Goal: Task Accomplishment & Management: Use online tool/utility

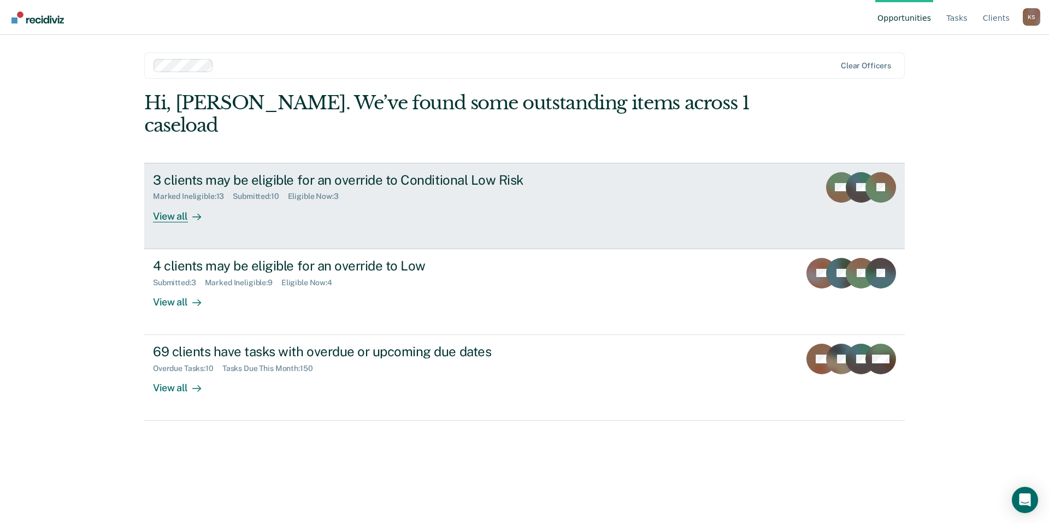
click at [296, 172] on div "3 clients may be eligible for an override to Conditional Low Risk Marked Inelig…" at bounding box center [358, 197] width 410 height 50
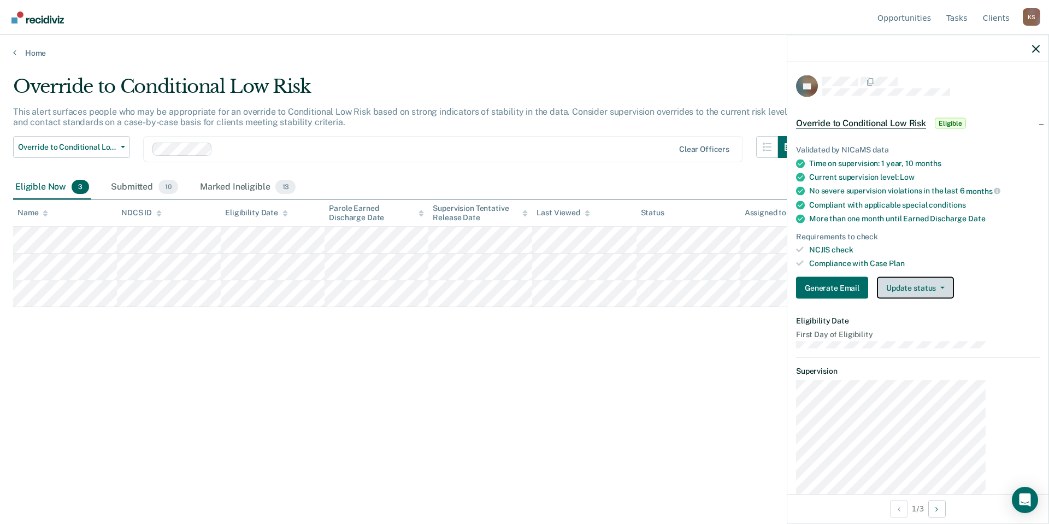
click at [937, 277] on button "Update status" at bounding box center [915, 288] width 77 height 22
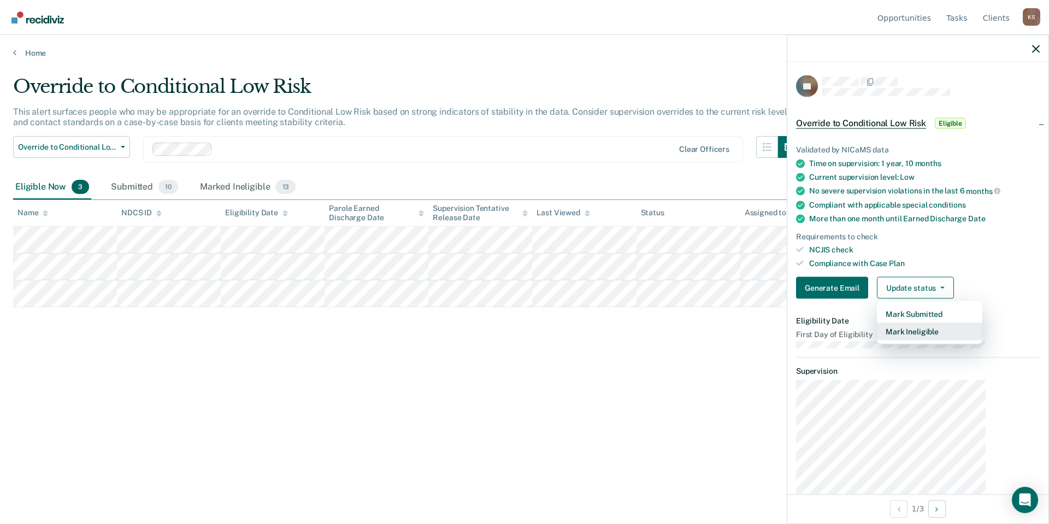
click at [937, 323] on button "Mark Ineligible" at bounding box center [929, 331] width 105 height 17
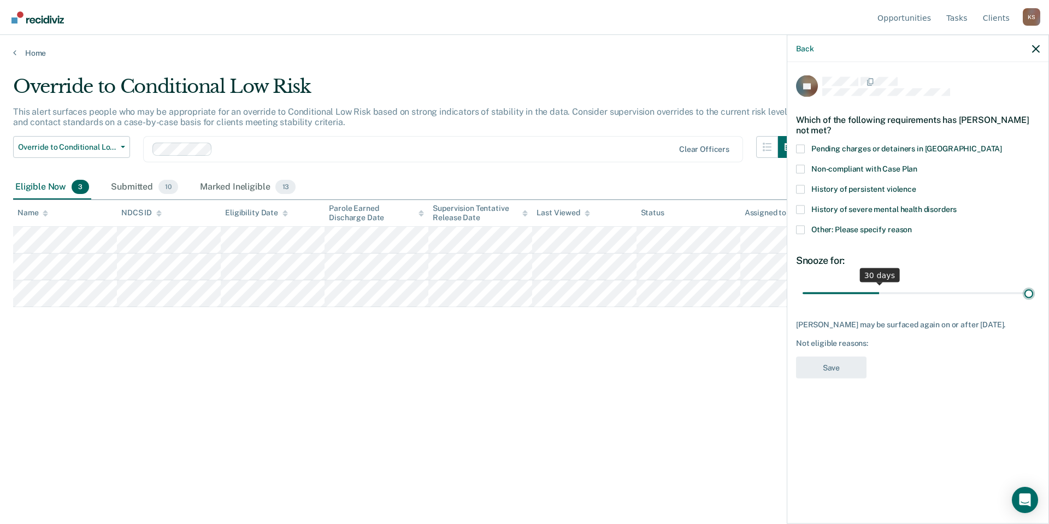
type input "90"
click at [1033, 284] on input "range" at bounding box center [918, 293] width 231 height 19
click at [880, 225] on span "Other: Please specify reason" at bounding box center [862, 229] width 101 height 9
click at [912, 225] on input "Other: Please specify reason" at bounding box center [912, 225] width 0 height 0
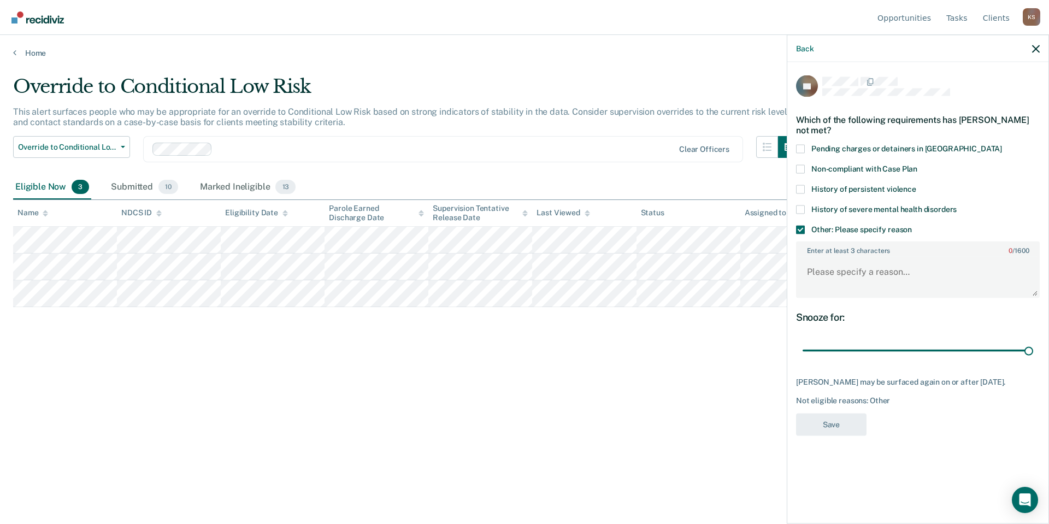
click at [880, 225] on span "Other: Please specify reason" at bounding box center [862, 229] width 101 height 9
click at [912, 225] on input "Other: Please specify reason" at bounding box center [912, 225] width 0 height 0
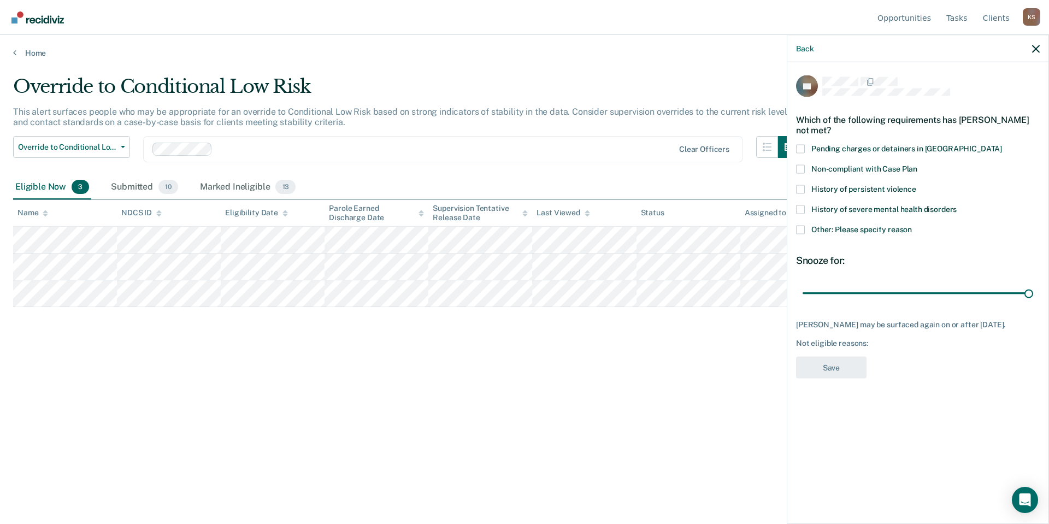
click at [880, 225] on span "Other: Please specify reason" at bounding box center [862, 229] width 101 height 9
click at [912, 225] on input "Other: Please specify reason" at bounding box center [912, 225] width 0 height 0
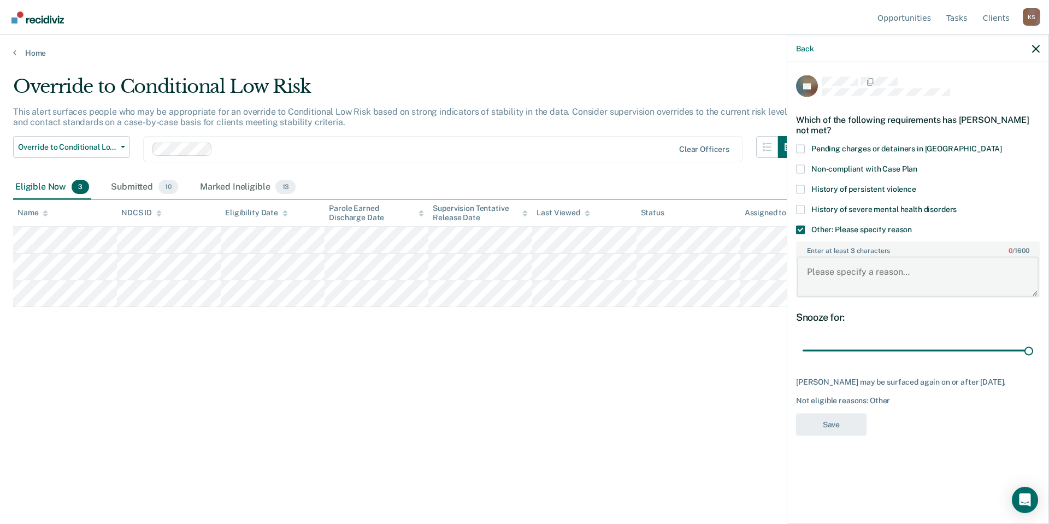
click at [876, 257] on textarea "Enter at least 3 characters 0 / 1600" at bounding box center [918, 277] width 242 height 40
type textarea "Client is in a nursing home."
click at [867, 414] on button "Save" at bounding box center [831, 425] width 71 height 22
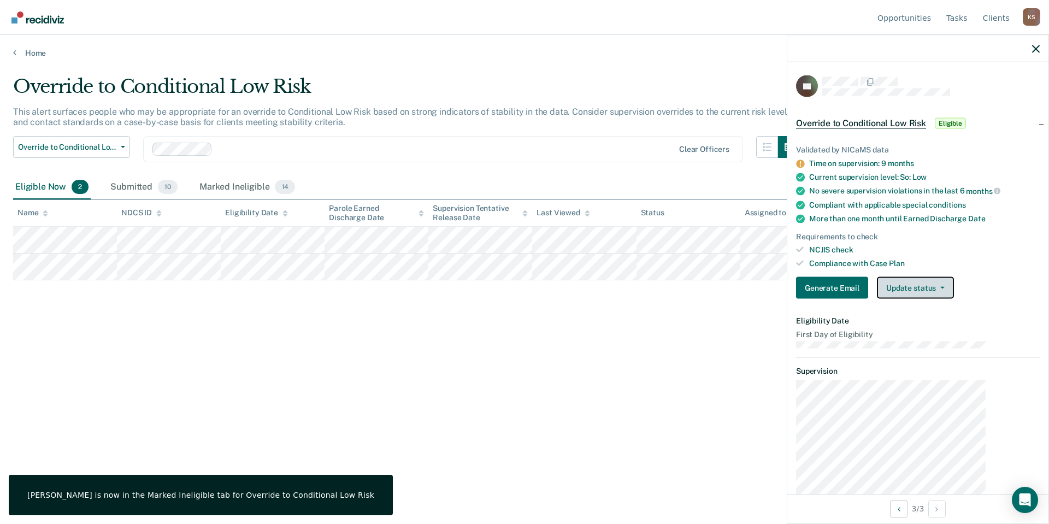
click at [946, 277] on button "Update status" at bounding box center [915, 288] width 77 height 22
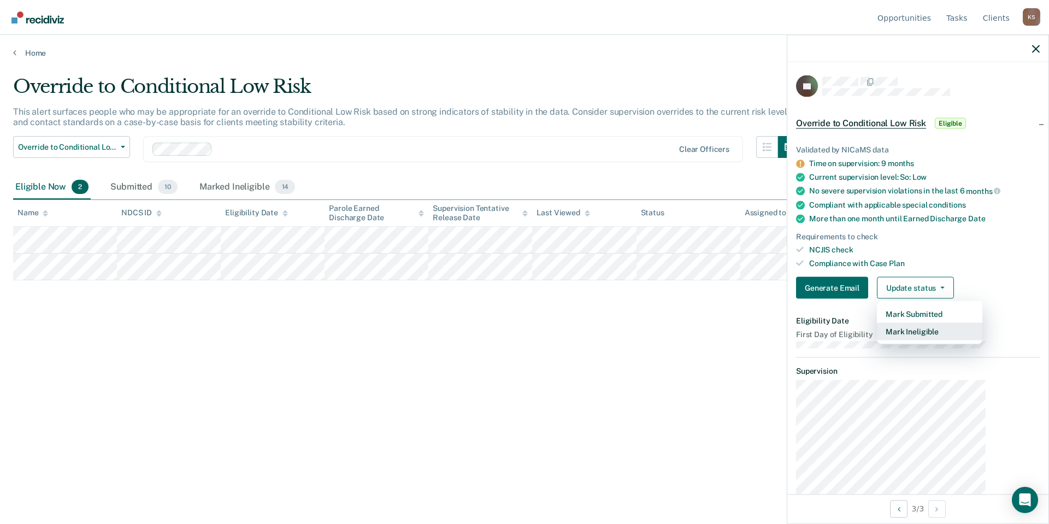
click at [936, 323] on button "Mark Ineligible" at bounding box center [929, 331] width 105 height 17
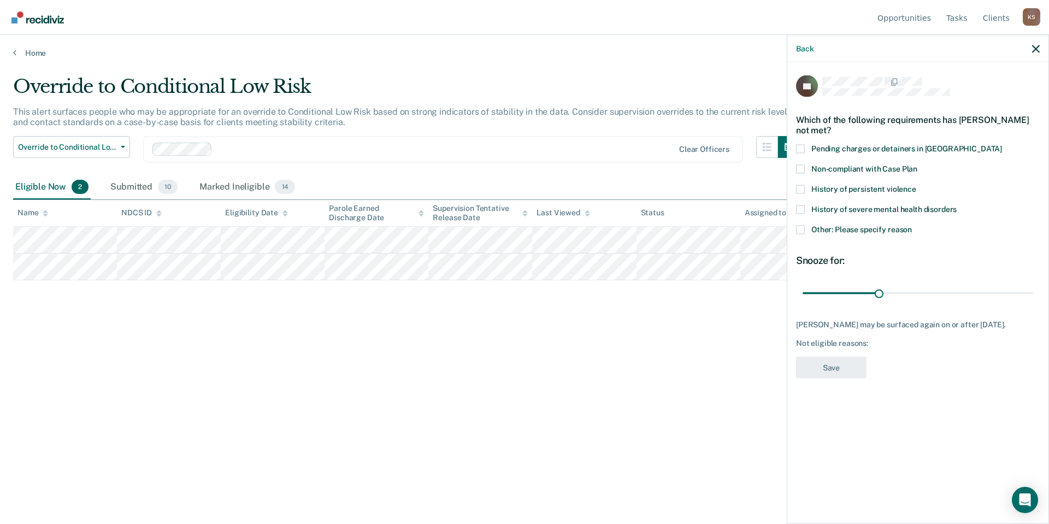
click at [1037, 284] on div "30 days" at bounding box center [918, 293] width 244 height 19
type input "90"
click at [1032, 284] on input "range" at bounding box center [918, 293] width 231 height 19
click at [872, 225] on span "Other: Please specify reason" at bounding box center [862, 229] width 101 height 9
click at [912, 225] on input "Other: Please specify reason" at bounding box center [912, 225] width 0 height 0
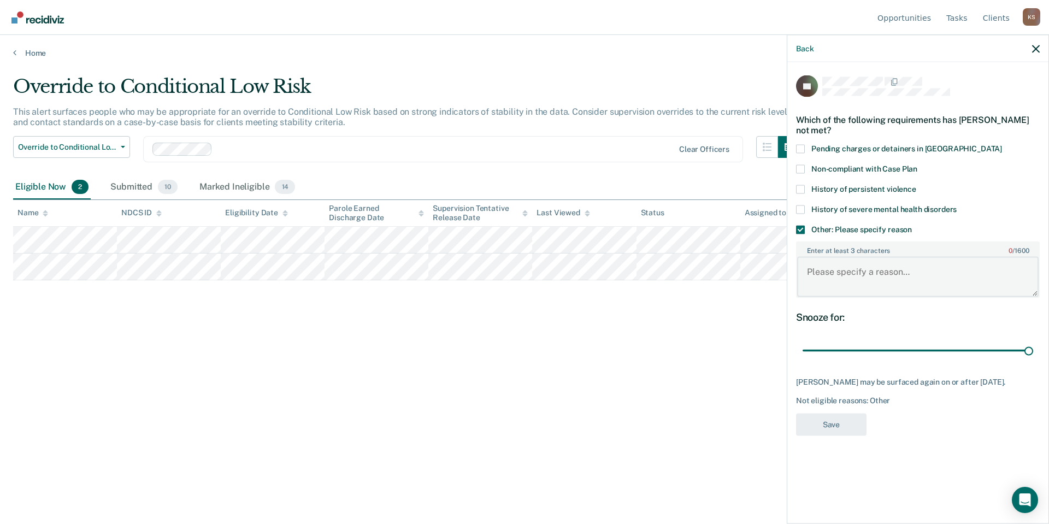
click at [877, 257] on textarea "Enter at least 3 characters 0 / 1600" at bounding box center [918, 277] width 242 height 40
type textarea "Client is on the SOR."
click at [867, 414] on button "Save" at bounding box center [831, 425] width 71 height 22
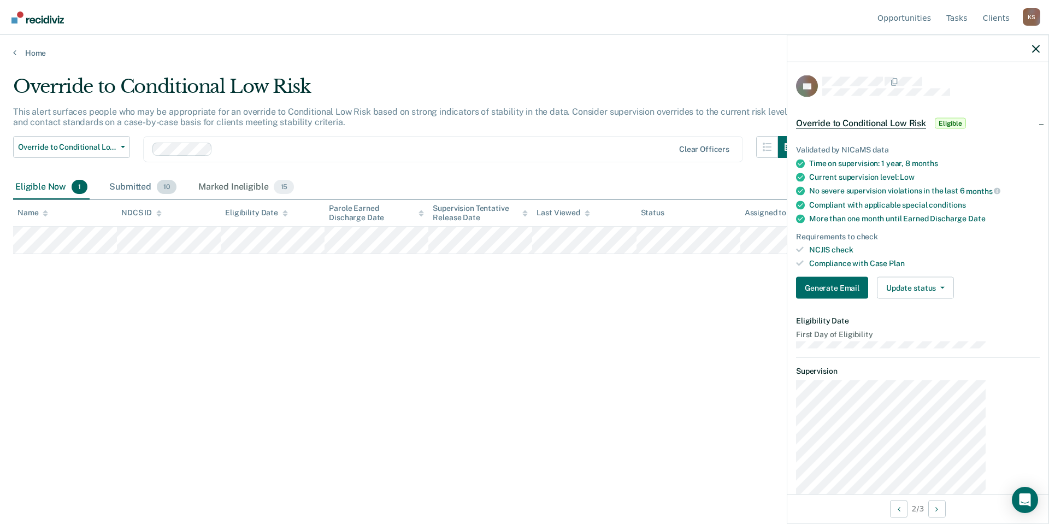
click at [123, 175] on div "Submitted 10" at bounding box center [143, 187] width 72 height 24
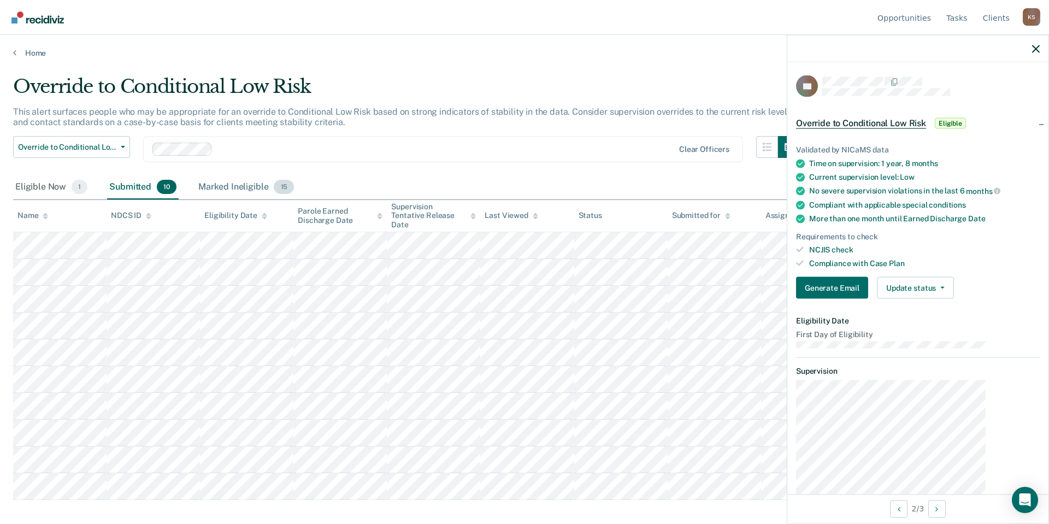
click at [196, 175] on div "Marked Ineligible 15" at bounding box center [246, 187] width 100 height 24
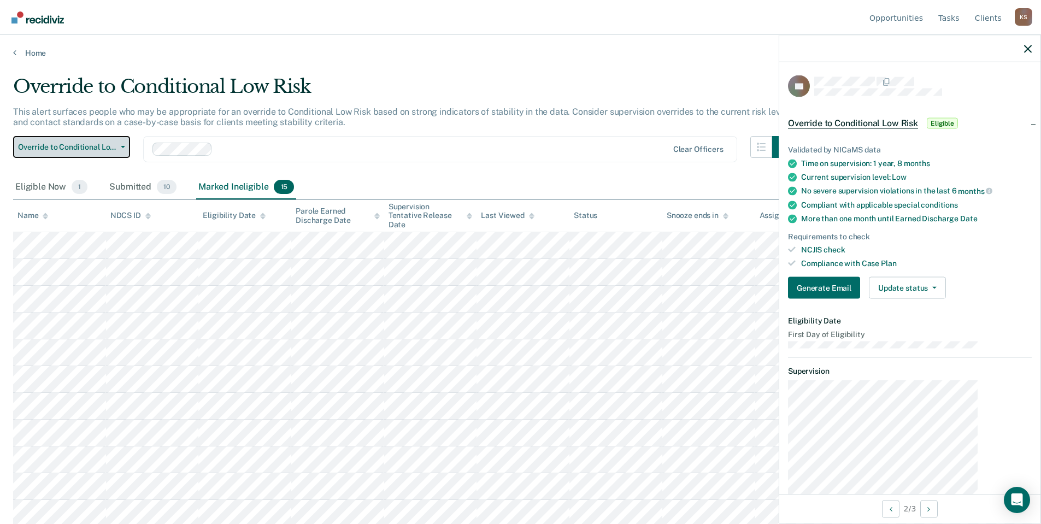
click at [113, 136] on button "Override to Conditional Low Risk" at bounding box center [71, 147] width 117 height 22
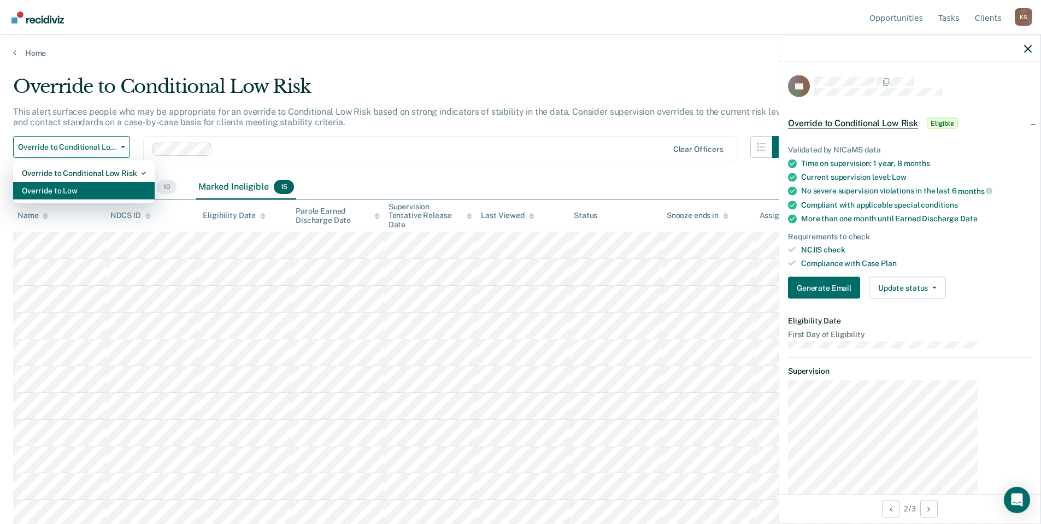
click at [110, 182] on div "Override to Low" at bounding box center [84, 190] width 124 height 17
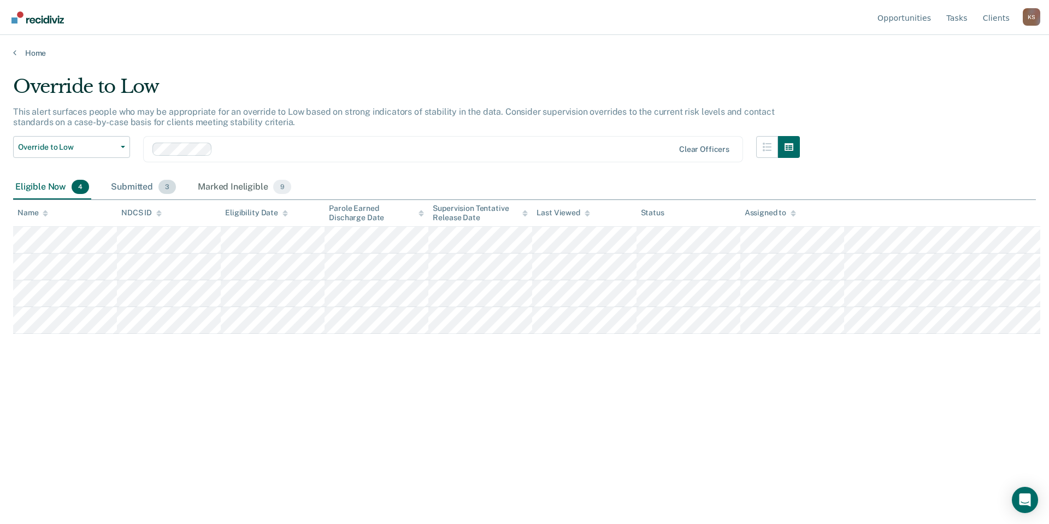
click at [124, 175] on div "Submitted 3" at bounding box center [143, 187] width 69 height 24
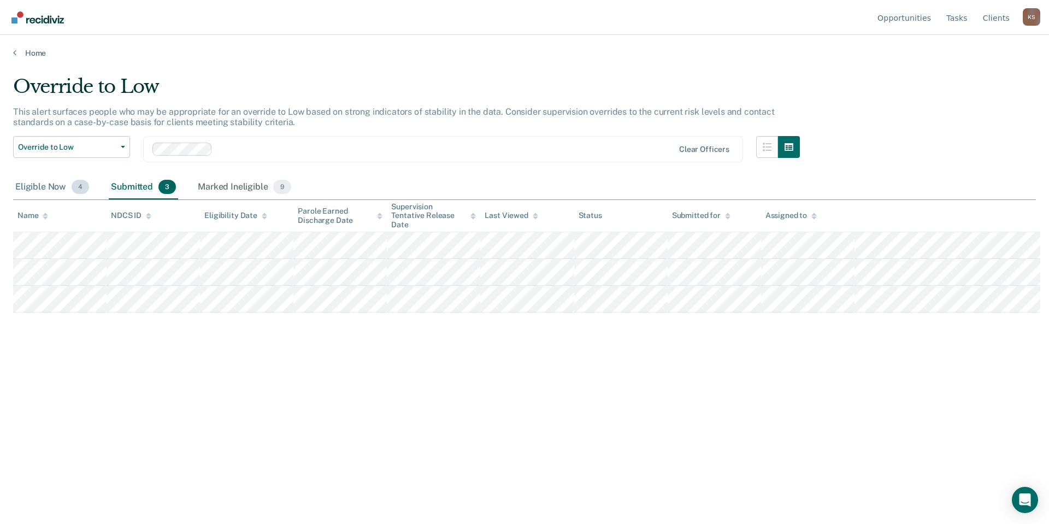
click at [72, 180] on span "4" at bounding box center [80, 187] width 17 height 14
